Goal: Task Accomplishment & Management: Manage account settings

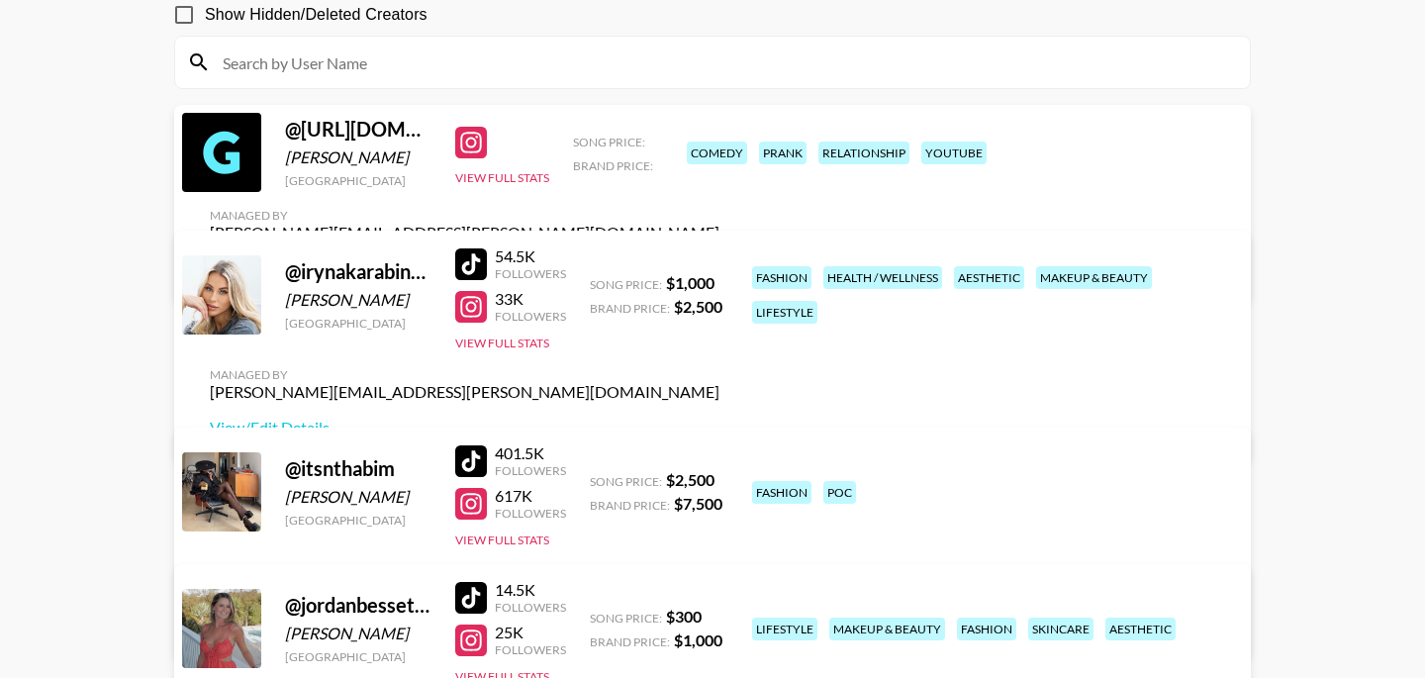
scroll to position [196, 0]
click at [720, 258] on link "View/Edit Details" at bounding box center [465, 268] width 510 height 20
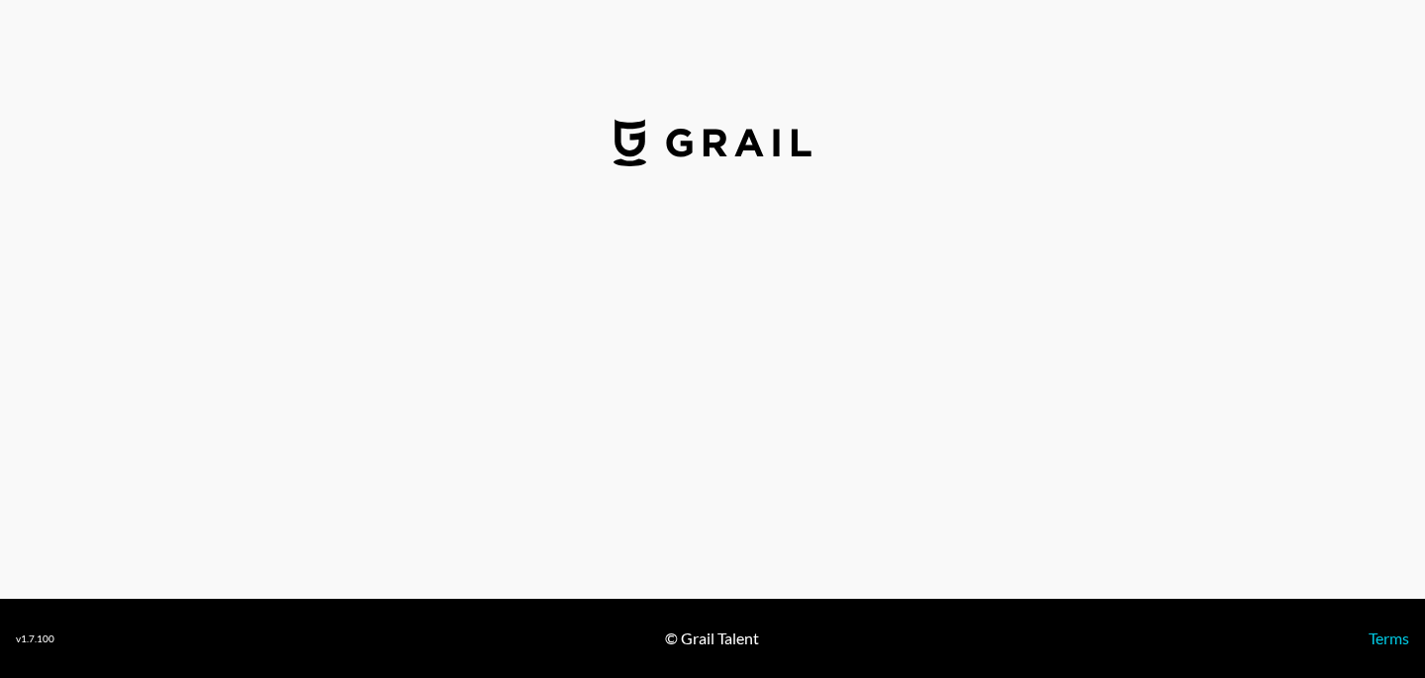
select select "USD"
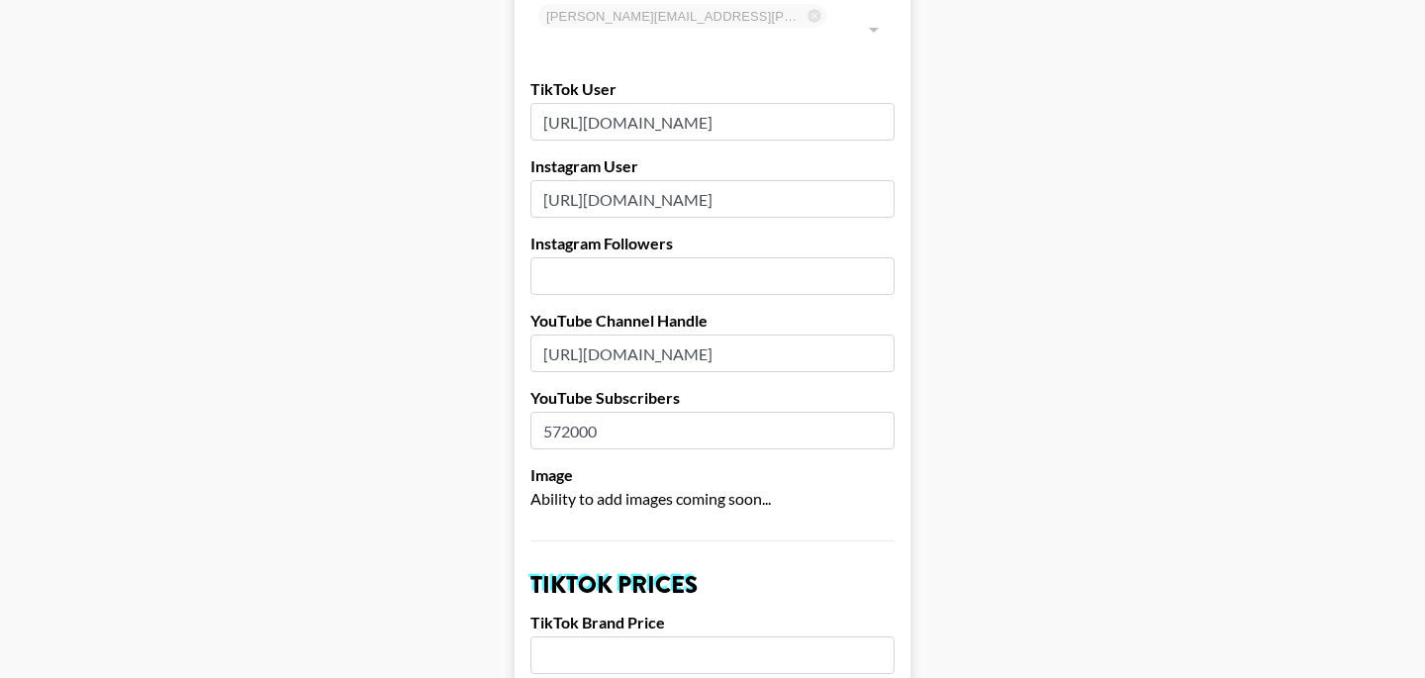
scroll to position [188, 0]
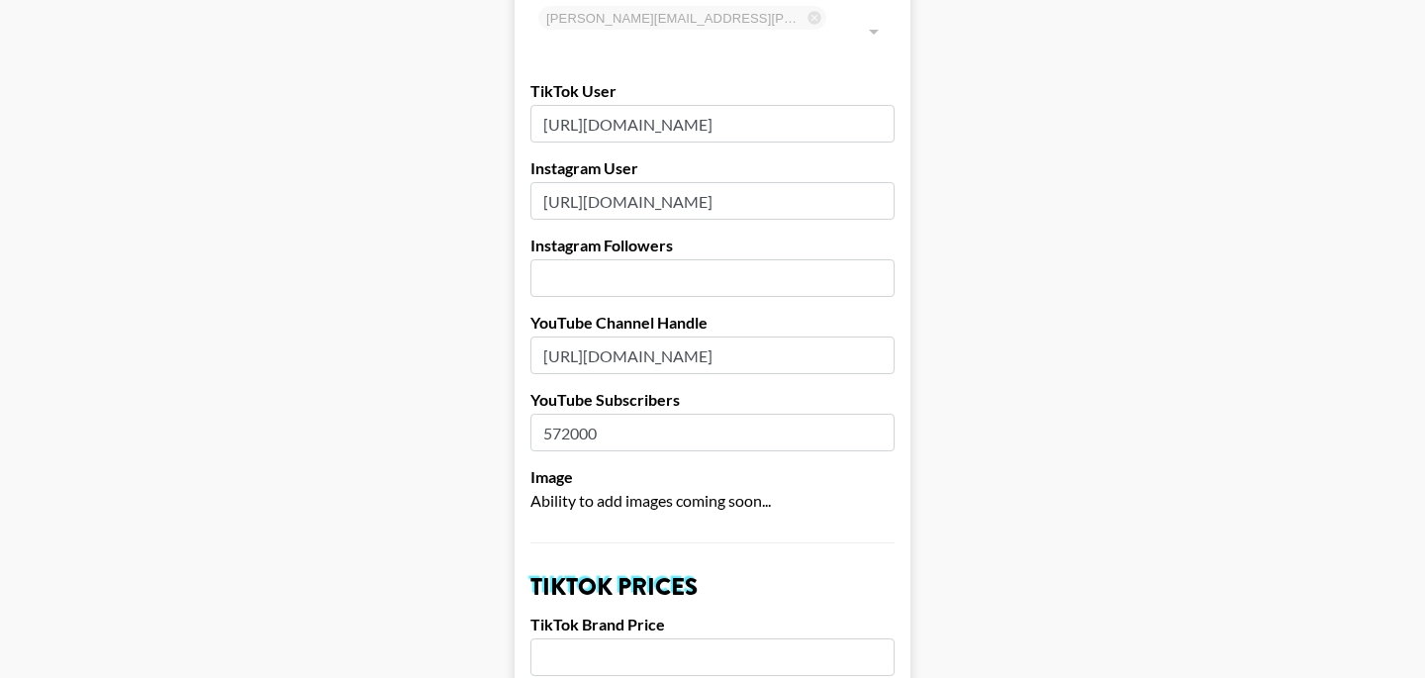
click at [561, 263] on input "number" at bounding box center [713, 278] width 364 height 38
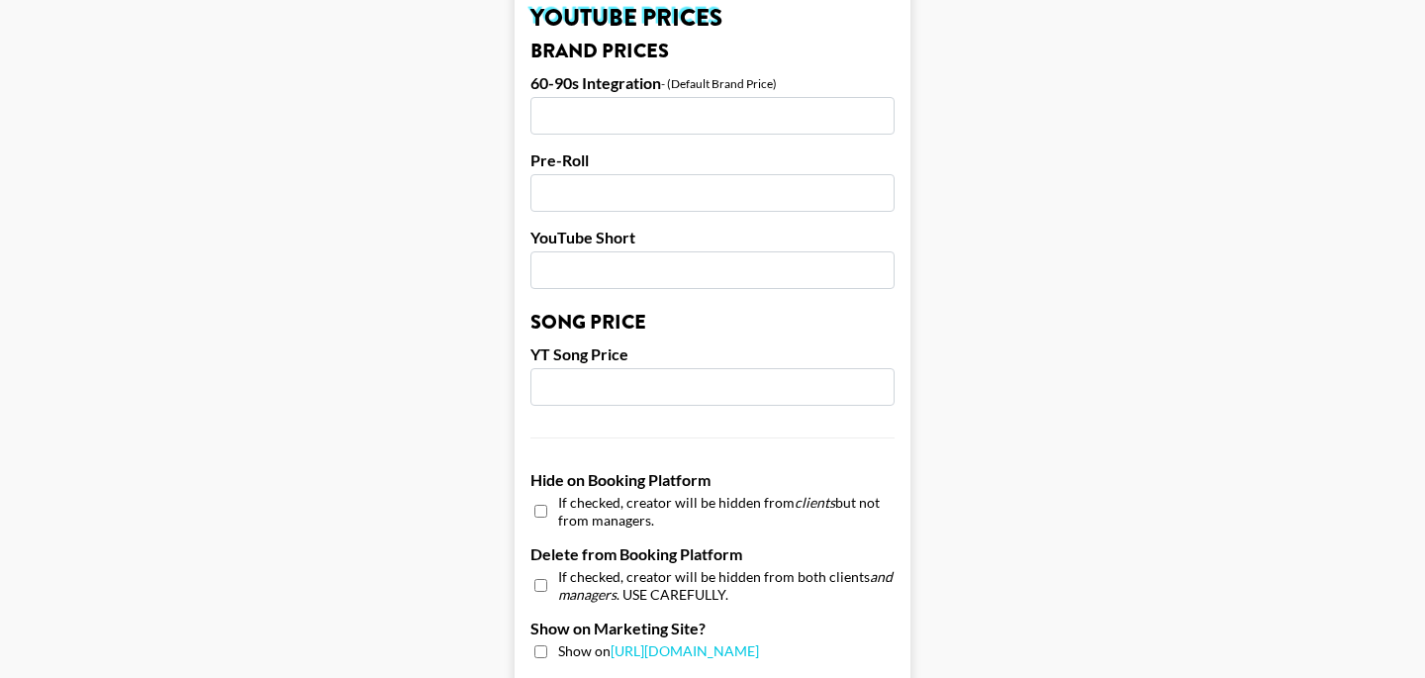
scroll to position [1361, 0]
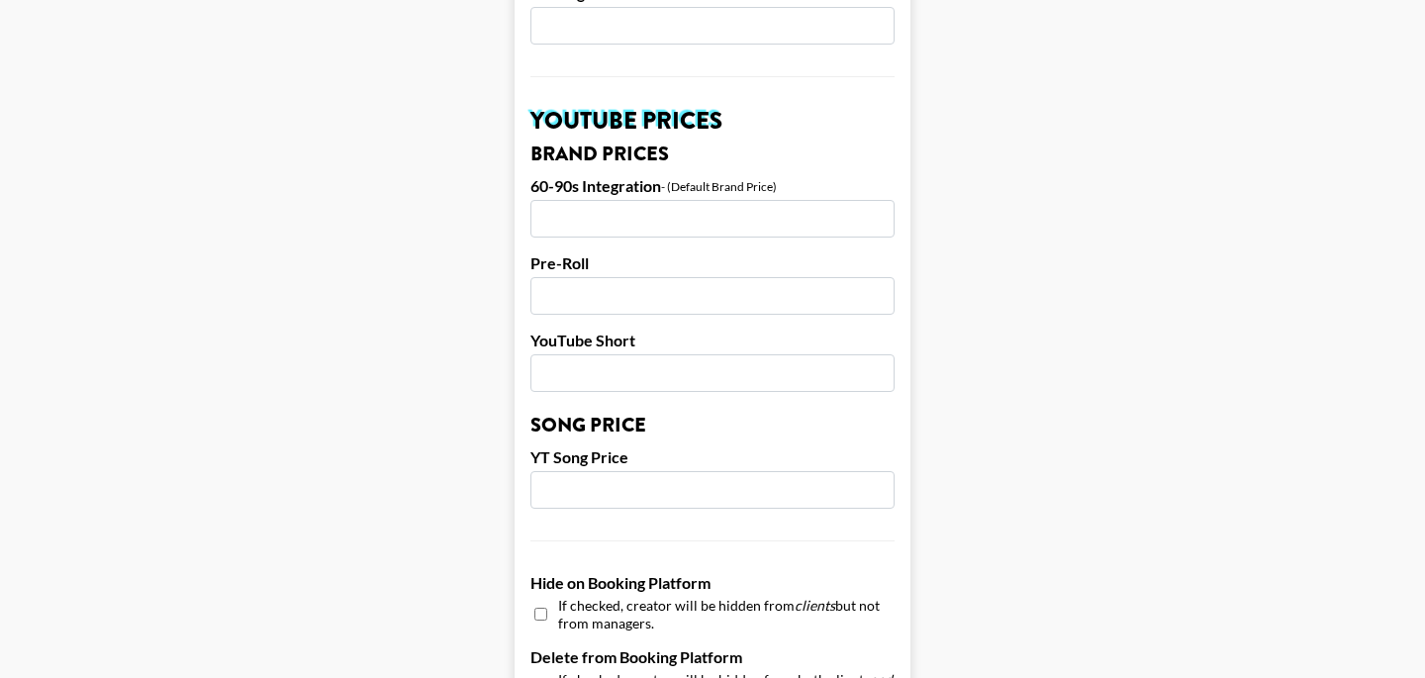
type input "288"
